Goal: Task Accomplishment & Management: Use online tool/utility

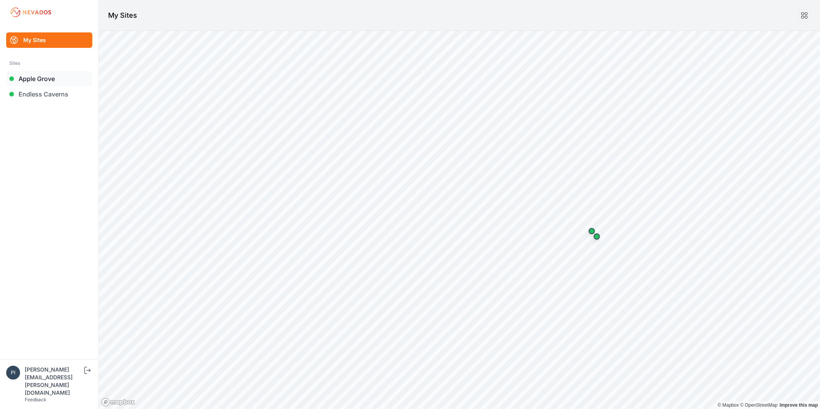
drag, startPoint x: 0, startPoint y: 0, endPoint x: 30, endPoint y: 80, distance: 85.4
click at [30, 80] on link "Apple Grove" at bounding box center [49, 78] width 86 height 15
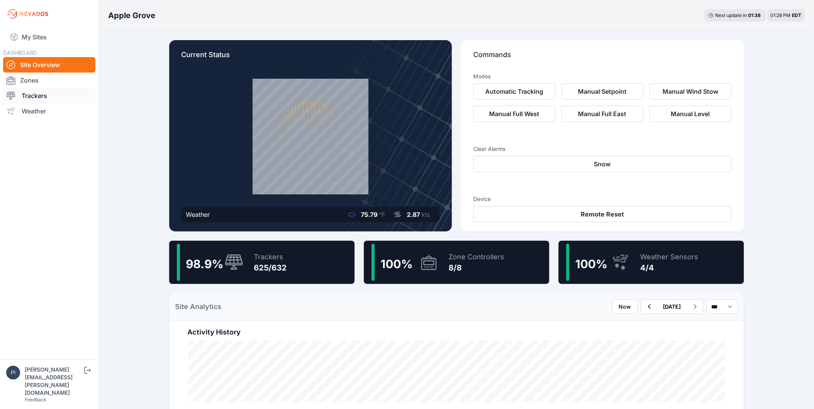
click at [33, 95] on link "Trackers" at bounding box center [49, 95] width 92 height 15
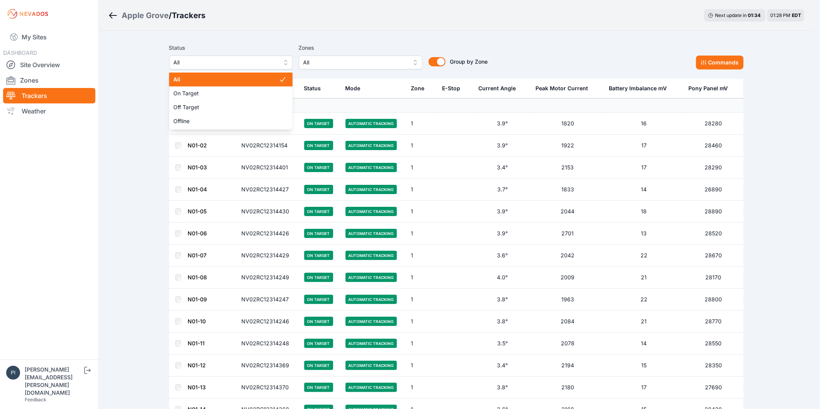
click at [235, 65] on span "All" at bounding box center [226, 62] width 104 height 9
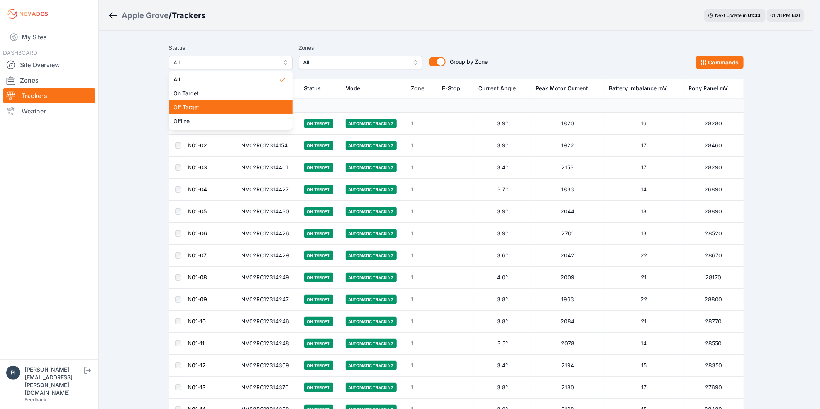
click at [219, 101] on div "Off Target" at bounding box center [231, 107] width 124 height 14
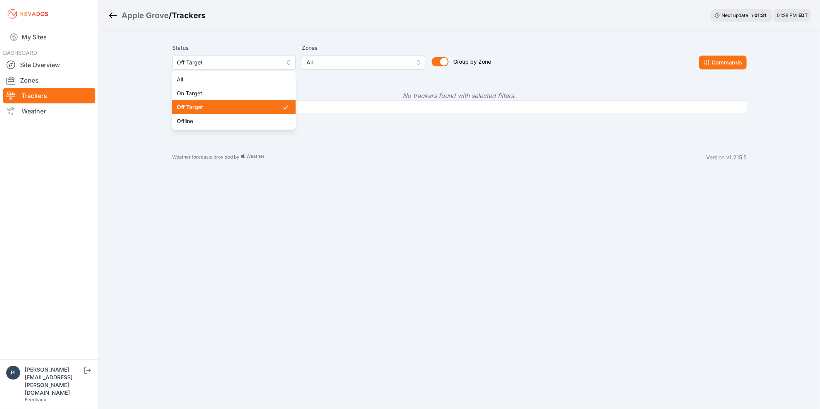
click at [234, 59] on span "Off Target" at bounding box center [229, 62] width 104 height 9
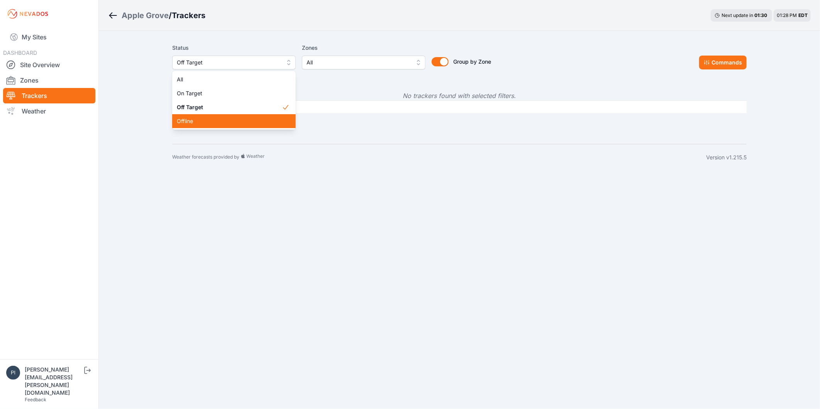
click at [211, 119] on span "Offline" at bounding box center [229, 121] width 105 height 8
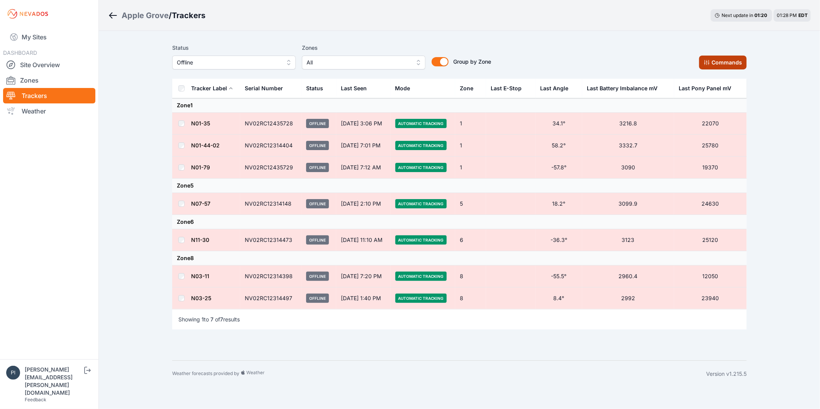
click at [734, 63] on button "Commands" at bounding box center [724, 63] width 48 height 14
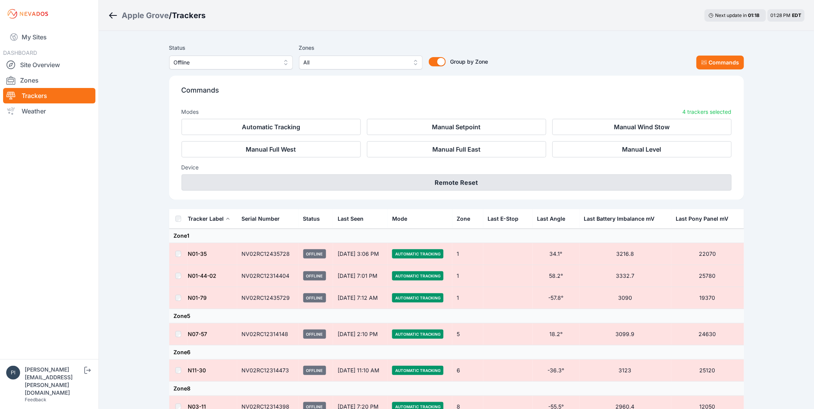
click at [509, 184] on button "Remote Reset" at bounding box center [457, 183] width 550 height 16
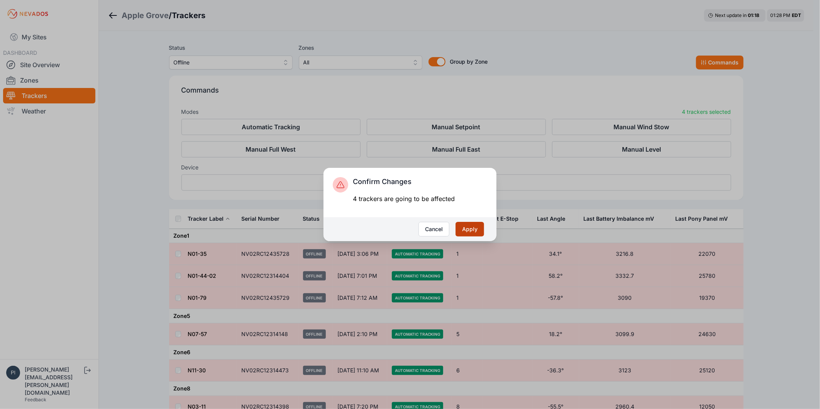
click at [466, 224] on button "Apply" at bounding box center [470, 229] width 29 height 15
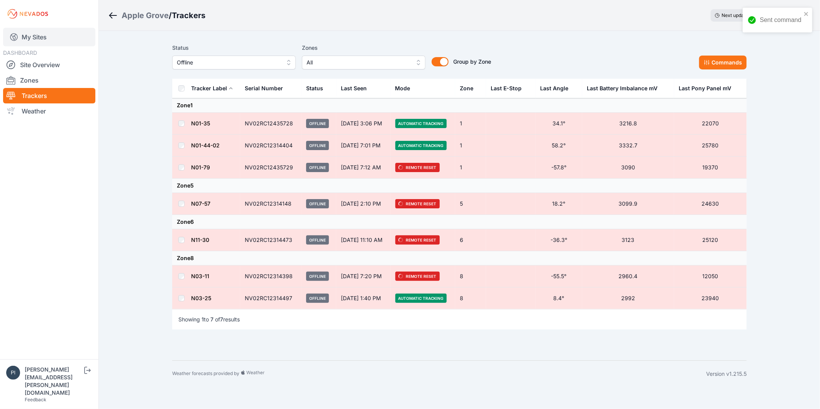
click at [34, 33] on link "My Sites" at bounding box center [49, 37] width 92 height 19
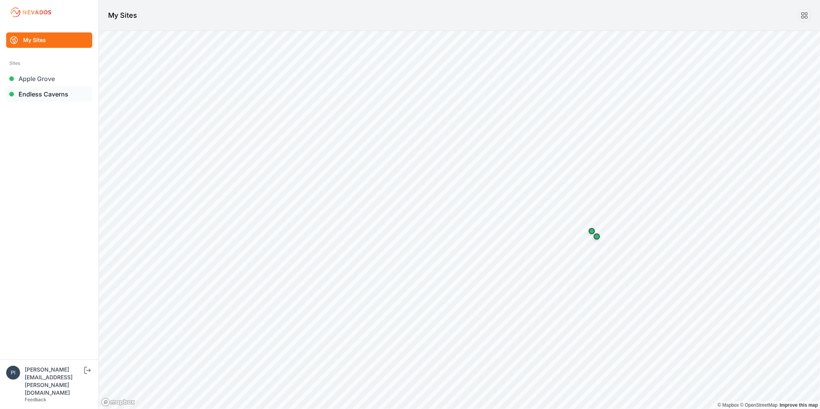
click at [54, 94] on link "Endless Caverns" at bounding box center [49, 94] width 86 height 15
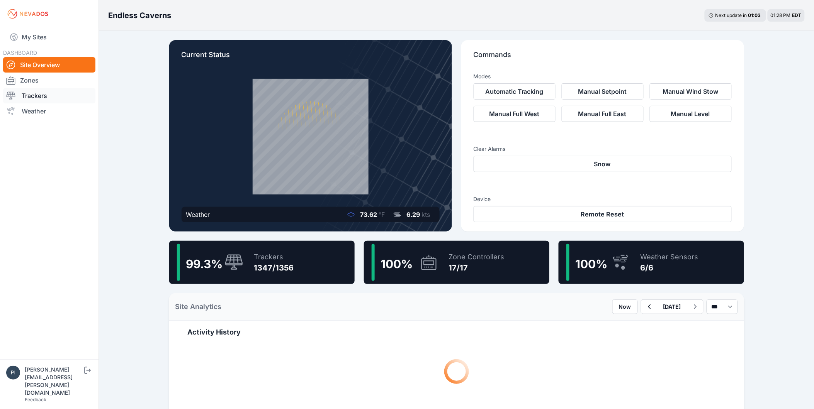
click at [40, 92] on link "Trackers" at bounding box center [49, 95] width 92 height 15
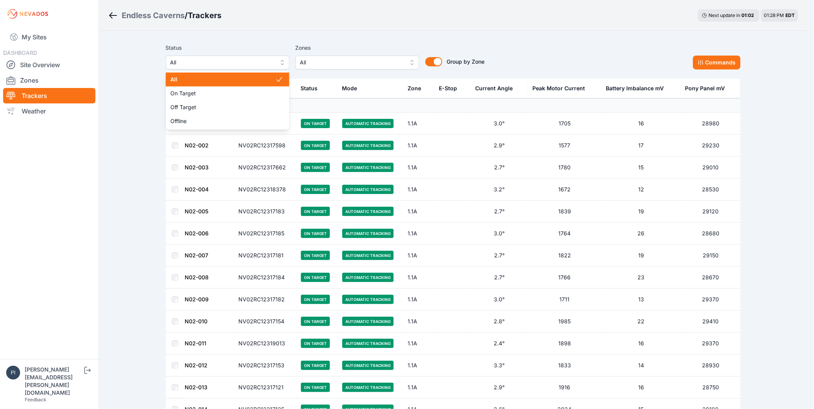
click at [209, 64] on span "All" at bounding box center [222, 62] width 104 height 9
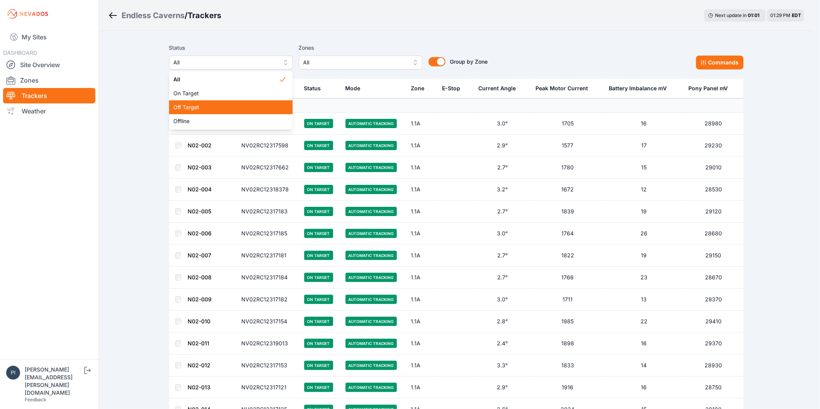
click at [212, 106] on span "Off Target" at bounding box center [226, 108] width 105 height 8
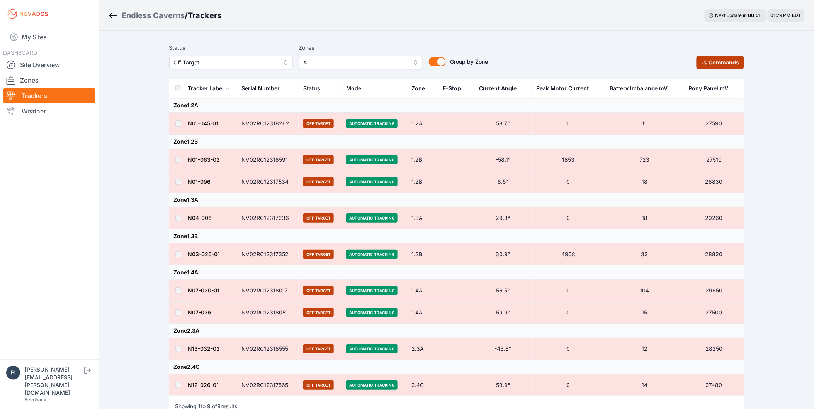
click at [713, 65] on button "Commands" at bounding box center [720, 63] width 48 height 14
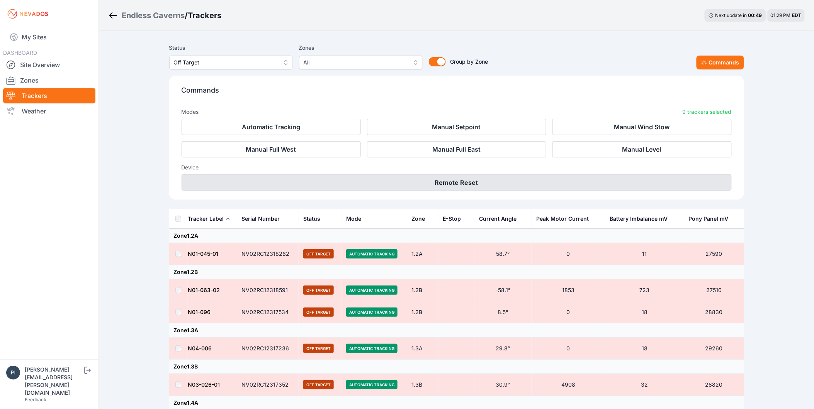
click at [422, 177] on button "Remote Reset" at bounding box center [457, 183] width 550 height 16
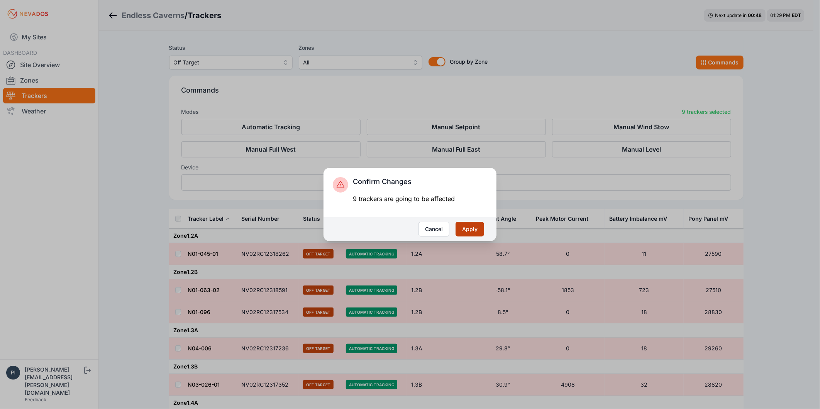
click at [480, 227] on button "Apply" at bounding box center [470, 229] width 29 height 15
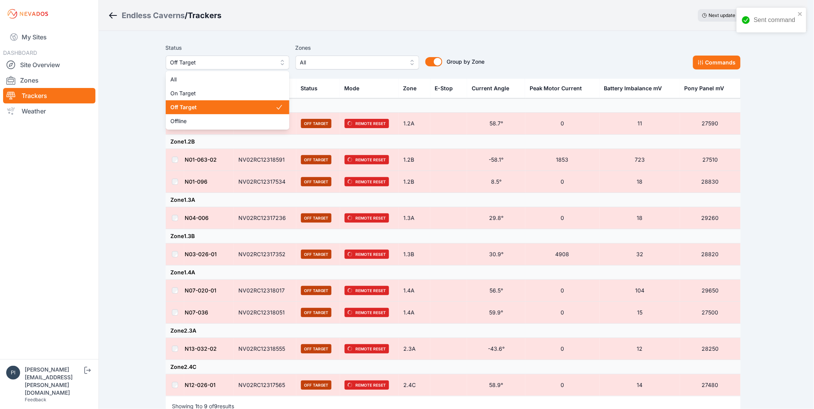
click at [225, 64] on span "Off Target" at bounding box center [222, 62] width 104 height 9
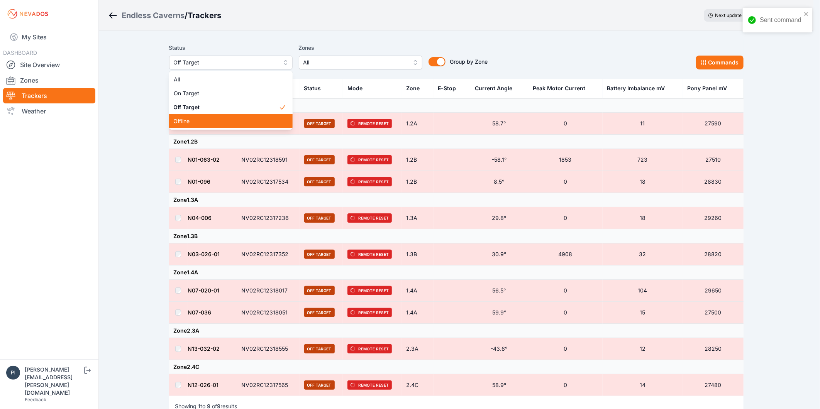
click at [221, 119] on span "Offline" at bounding box center [226, 121] width 105 height 8
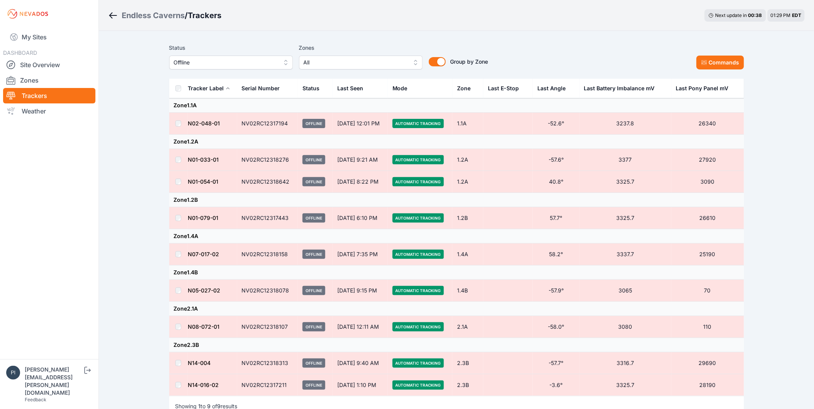
scroll to position [43, 0]
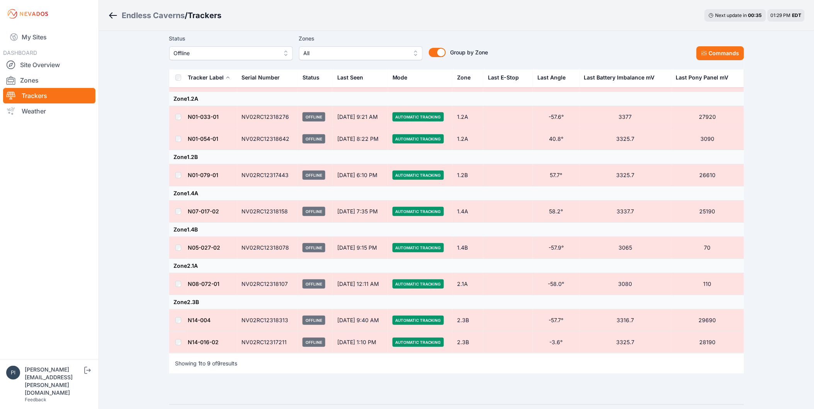
click at [180, 244] on td at bounding box center [178, 248] width 19 height 22
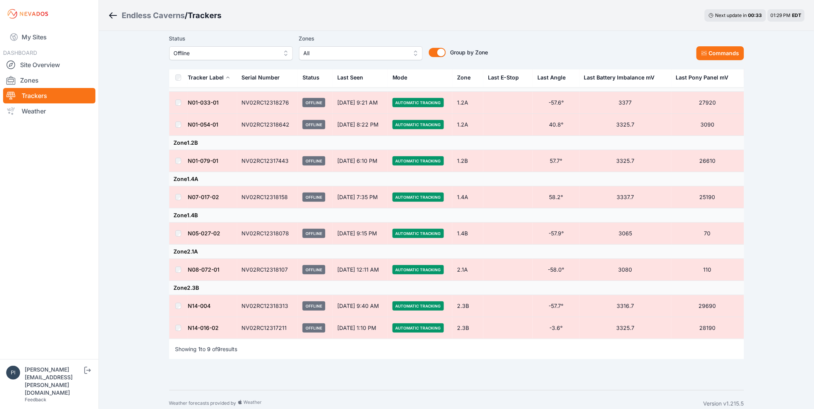
scroll to position [66, 0]
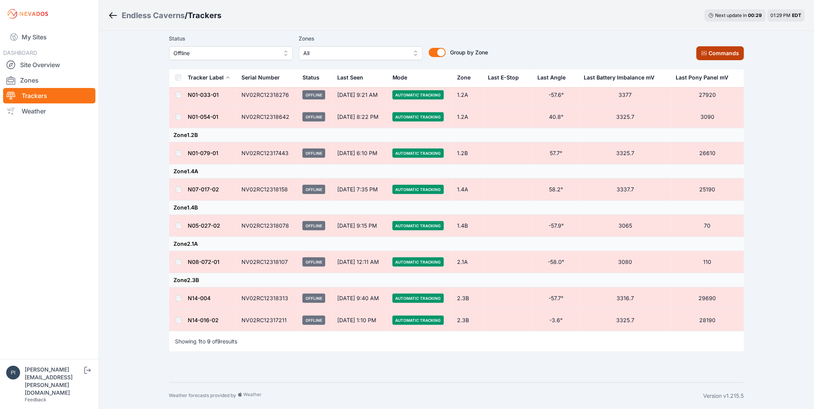
click at [722, 49] on button "Commands" at bounding box center [720, 53] width 48 height 14
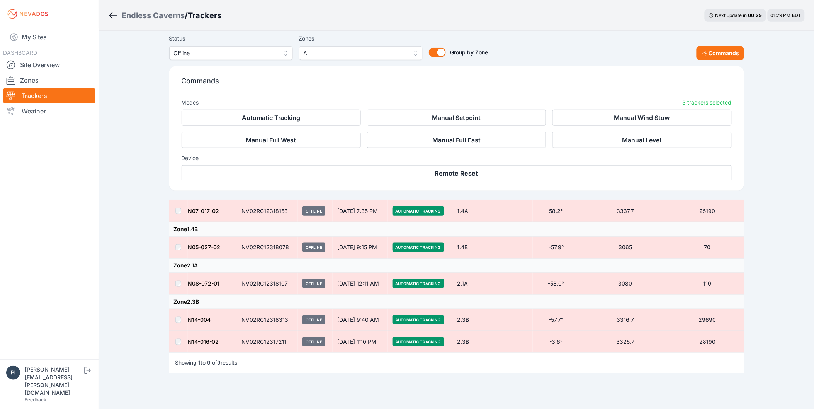
scroll to position [196, 0]
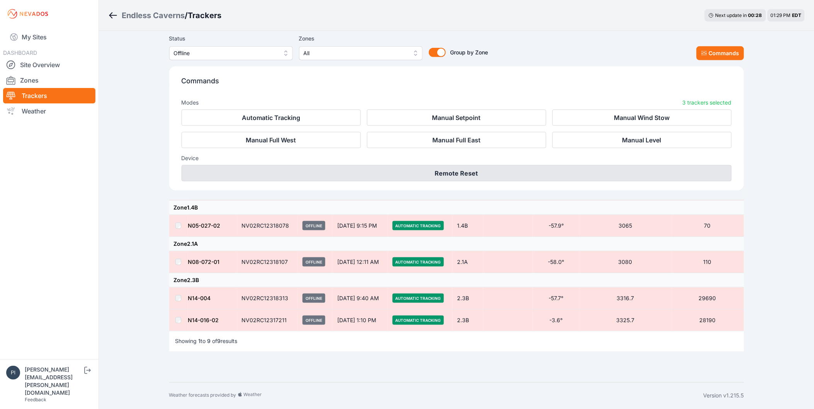
click at [394, 175] on button "Remote Reset" at bounding box center [457, 173] width 550 height 16
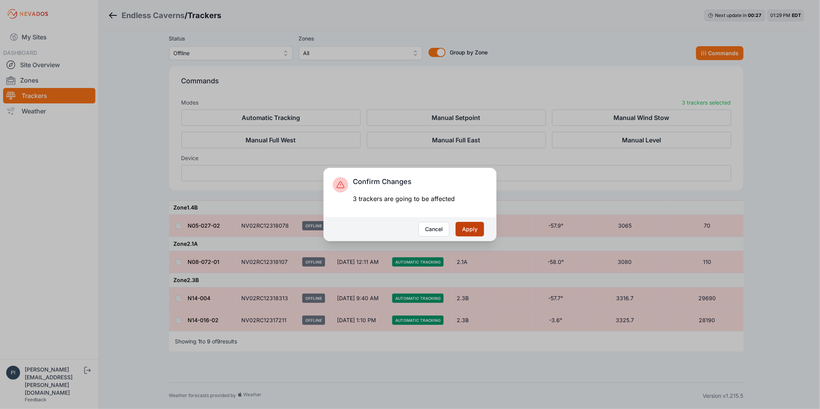
click at [479, 227] on button "Apply" at bounding box center [470, 229] width 29 height 15
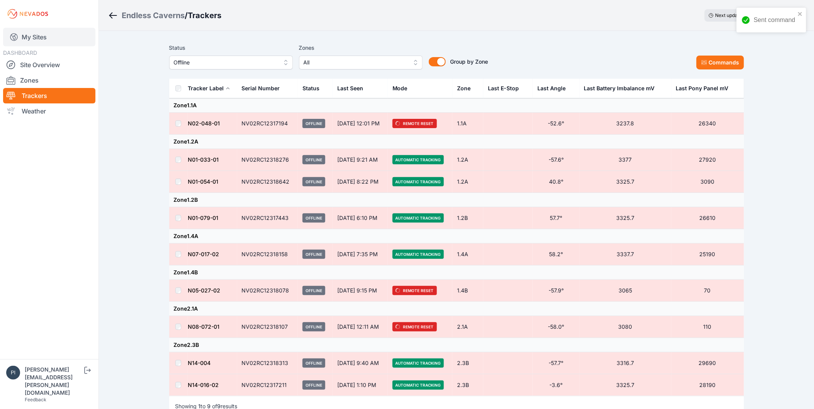
click at [34, 34] on link "My Sites" at bounding box center [49, 37] width 92 height 19
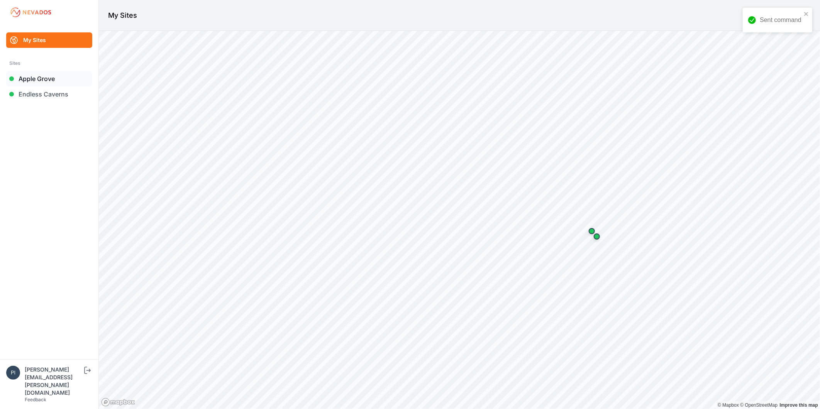
click at [45, 77] on link "Apple Grove" at bounding box center [49, 78] width 86 height 15
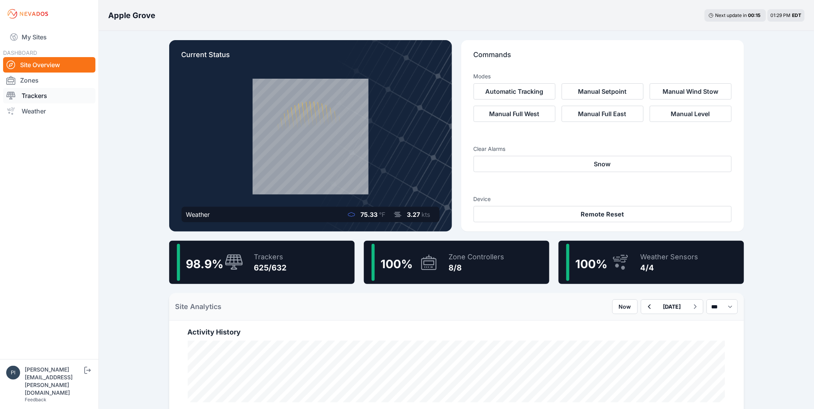
click at [49, 98] on link "Trackers" at bounding box center [49, 95] width 92 height 15
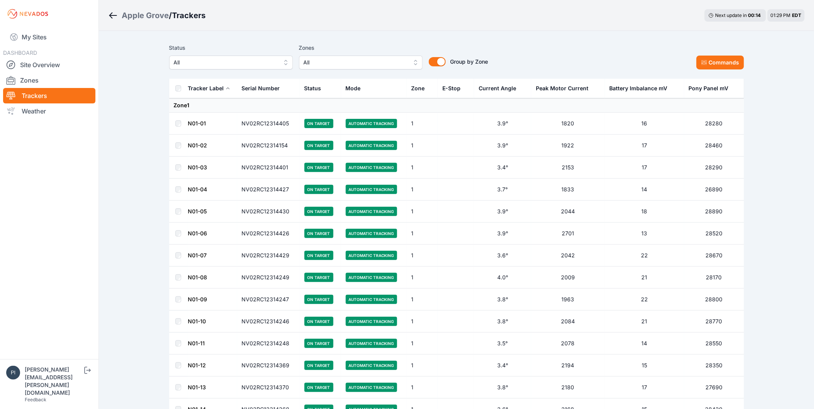
click at [236, 65] on span "All" at bounding box center [226, 62] width 104 height 9
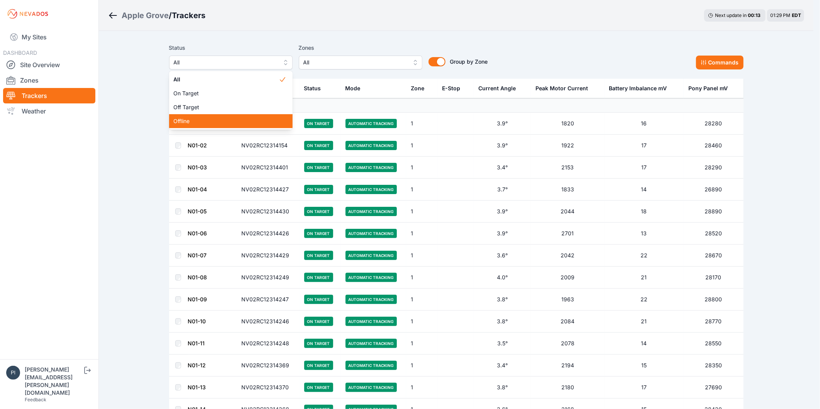
click at [234, 116] on div "Offline" at bounding box center [231, 121] width 124 height 14
